Goal: Use online tool/utility: Utilize a website feature to perform a specific function

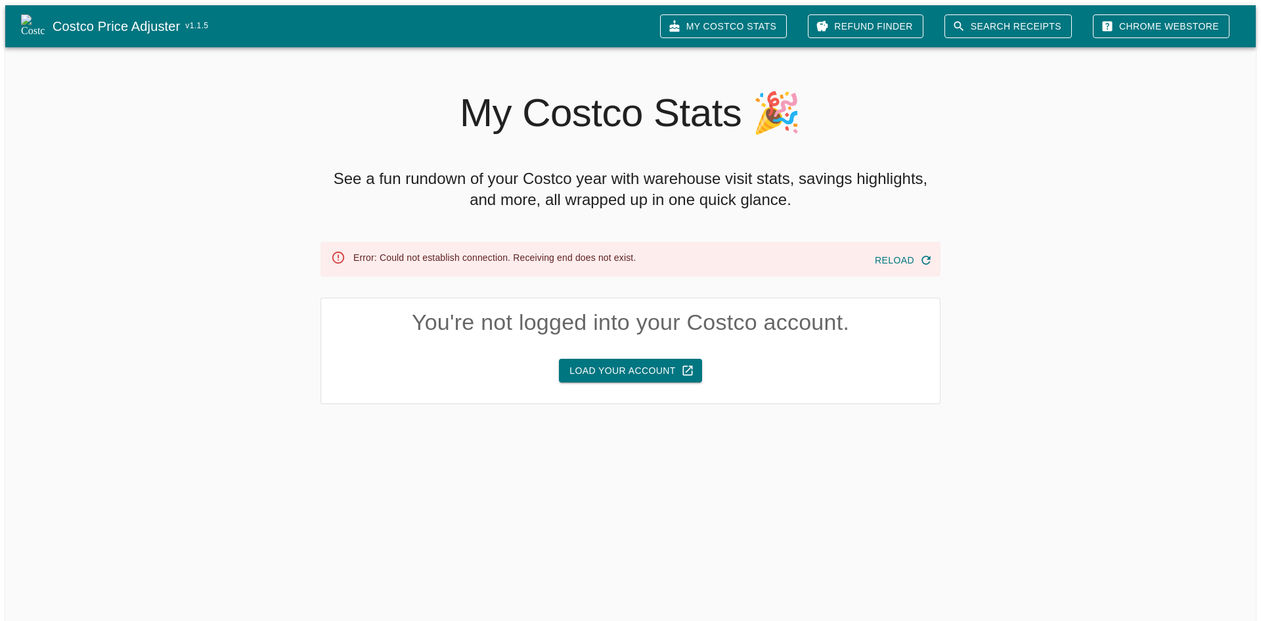
click at [654, 366] on button "Load Your Account" at bounding box center [630, 371] width 143 height 24
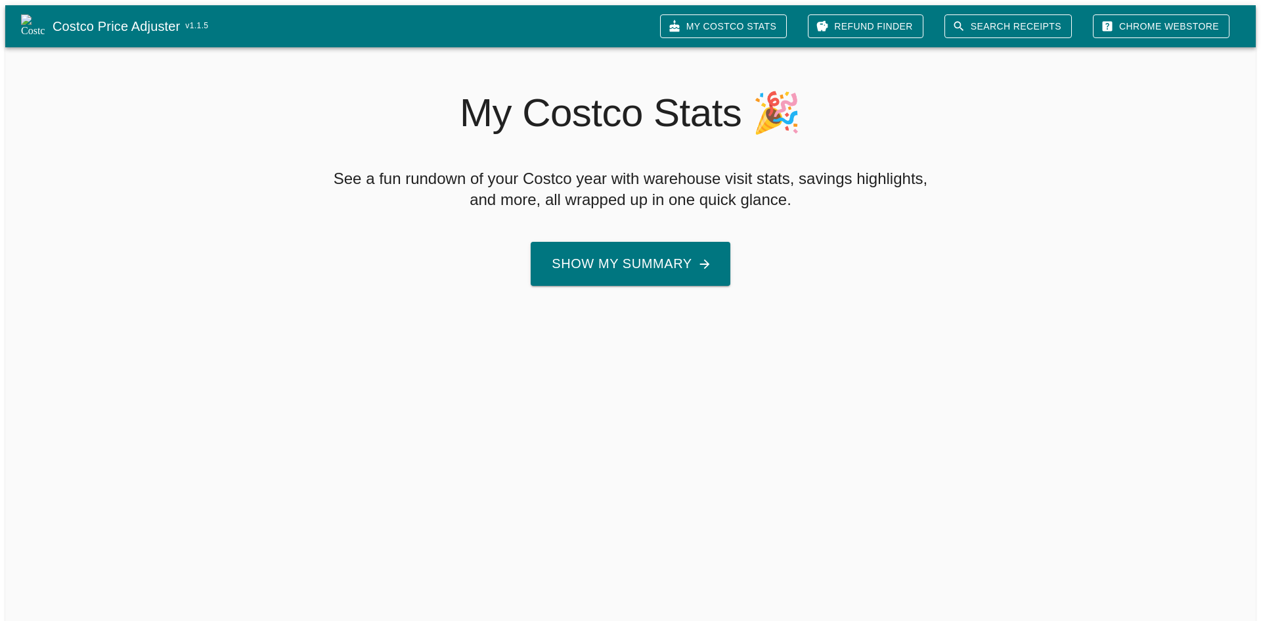
click at [690, 264] on button "Show My Summary" at bounding box center [631, 264] width 200 height 44
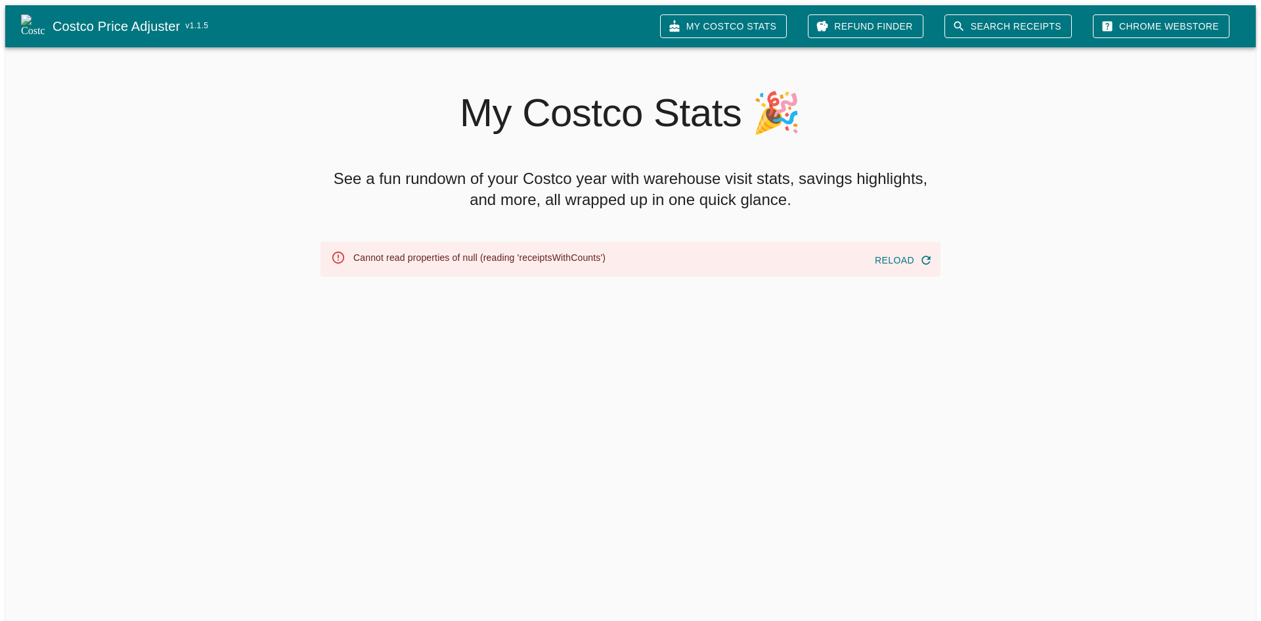
click at [906, 256] on button "Reload" at bounding box center [903, 260] width 66 height 24
click at [932, 248] on button "Reload" at bounding box center [903, 260] width 66 height 24
click at [929, 254] on icon "button" at bounding box center [926, 260] width 13 height 13
click at [891, 258] on button "Reload" at bounding box center [903, 260] width 66 height 24
